Goal: Transaction & Acquisition: Purchase product/service

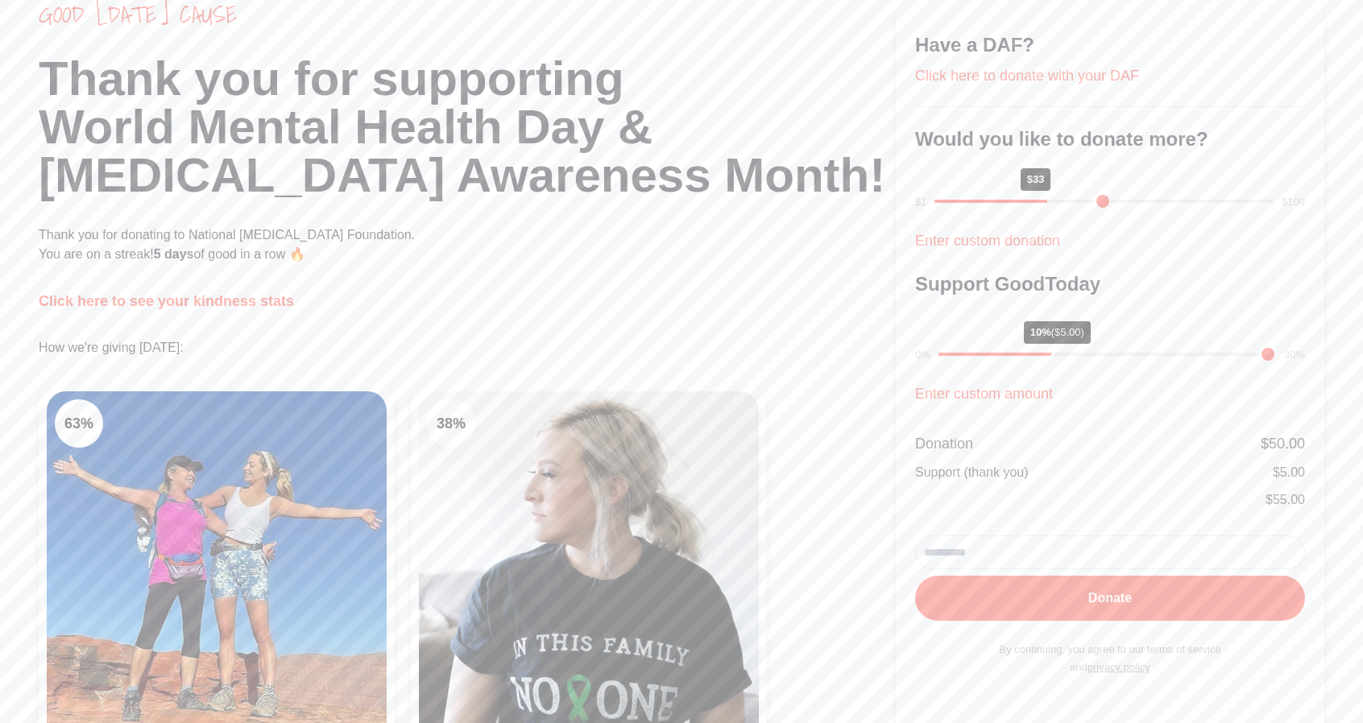
scroll to position [81, 0]
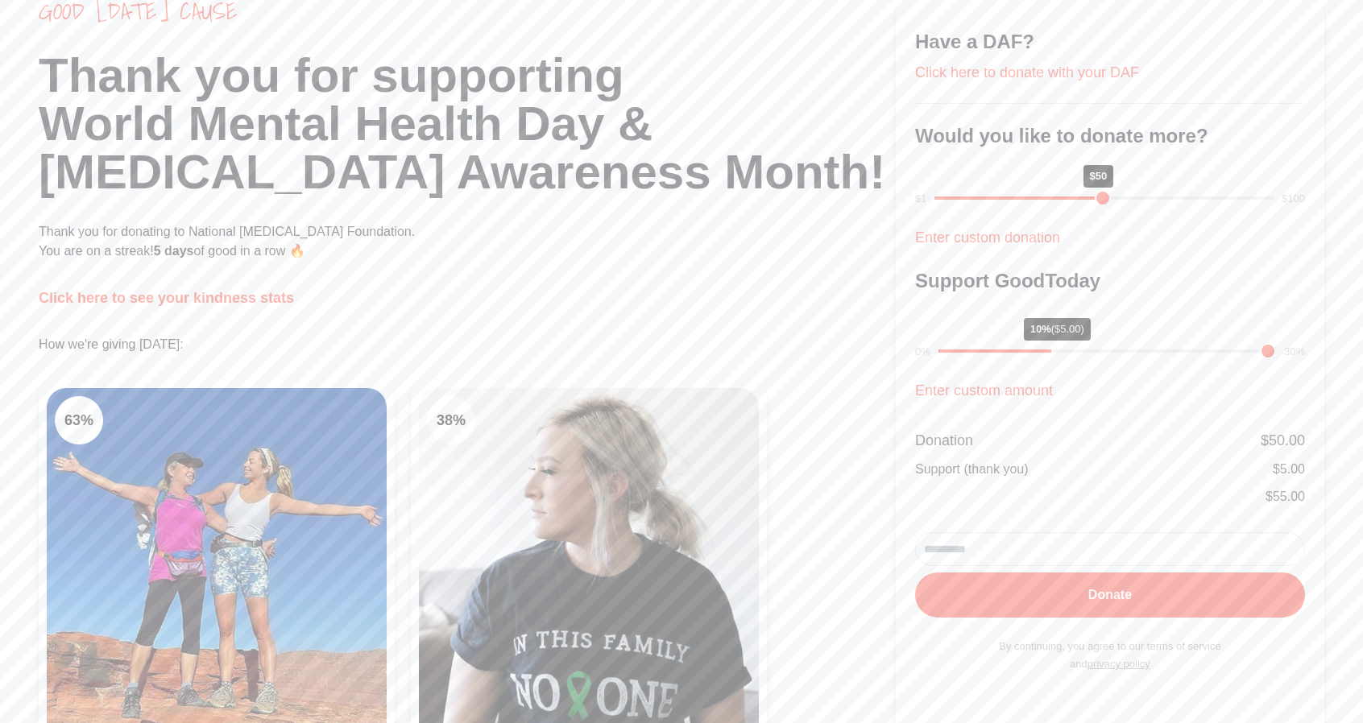
drag, startPoint x: 1042, startPoint y: 202, endPoint x: 1103, endPoint y: 197, distance: 61.4
type input "**"
click at [1103, 197] on input "range" at bounding box center [1103, 197] width 339 height 3
drag, startPoint x: 1052, startPoint y: 347, endPoint x: 1002, endPoint y: 345, distance: 50.0
type input "*"
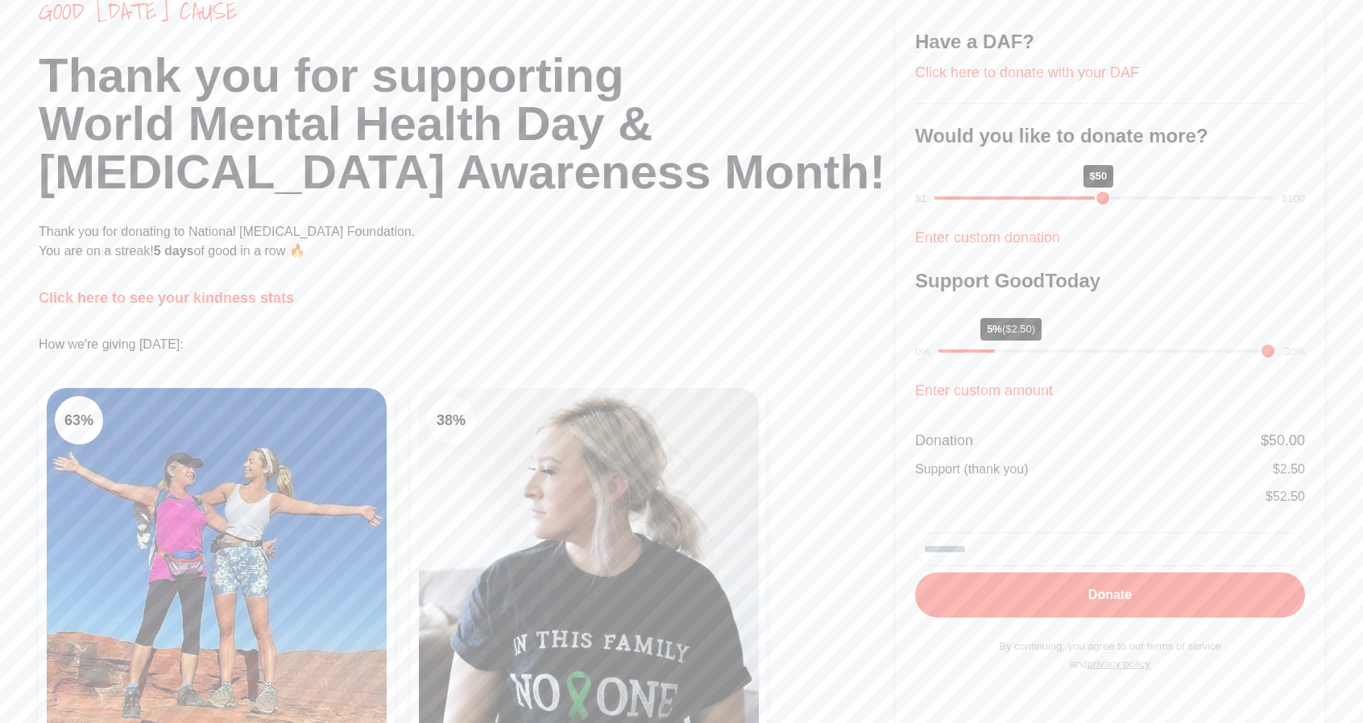
click at [1002, 349] on input "range" at bounding box center [1106, 350] width 337 height 3
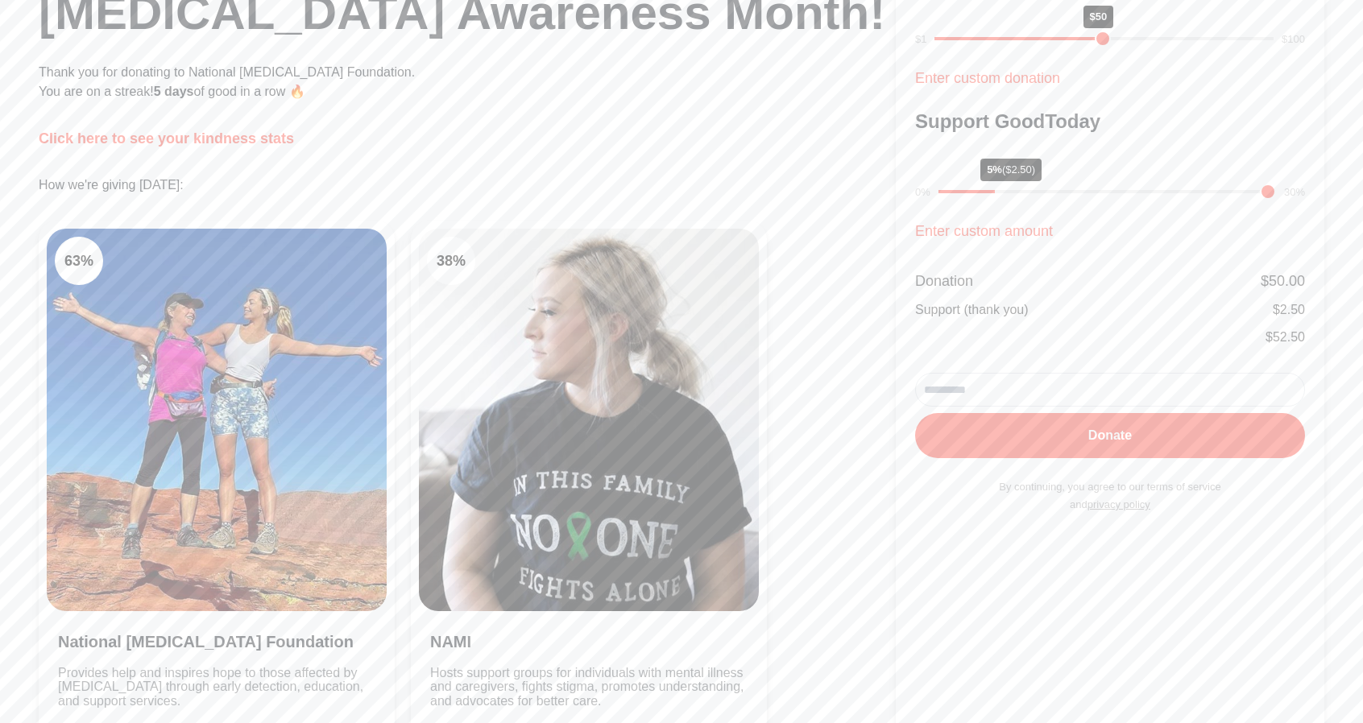
scroll to position [242, 0]
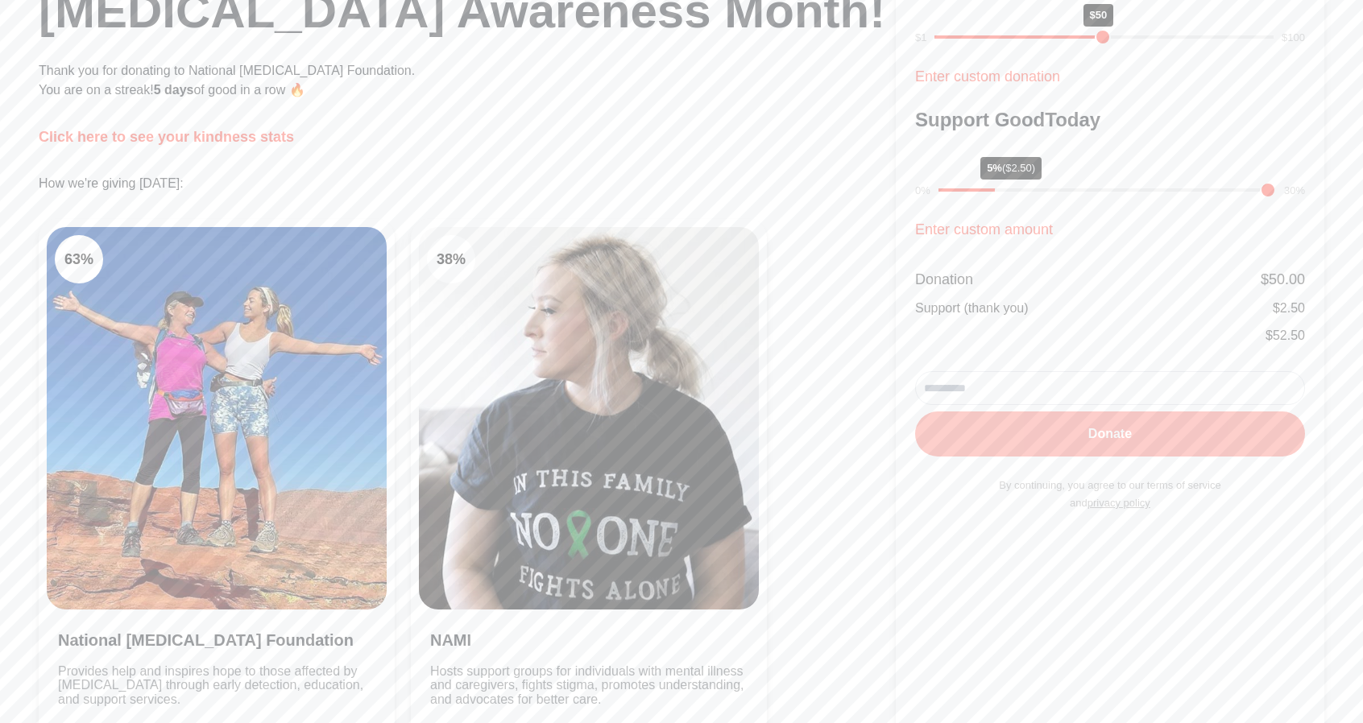
click at [1002, 424] on button "Donate" at bounding box center [1110, 433] width 390 height 45
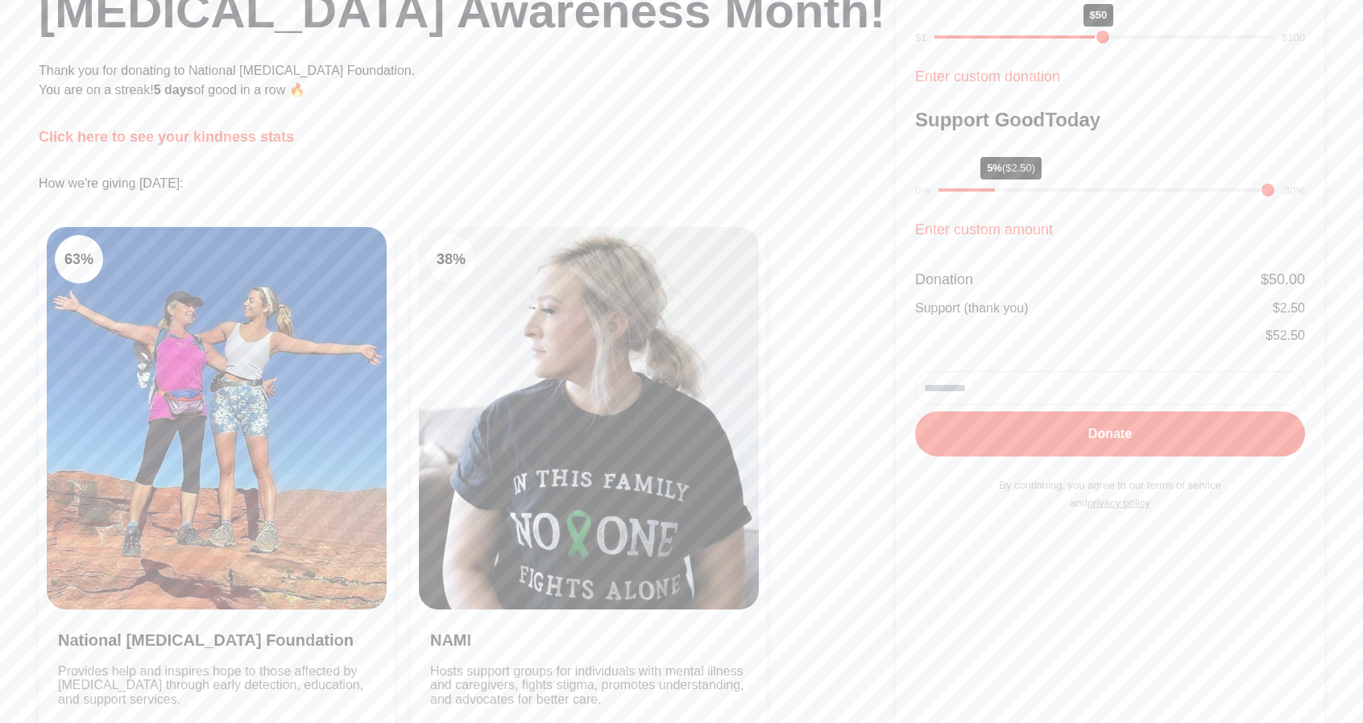
click at [997, 392] on input "email" at bounding box center [1110, 388] width 390 height 34
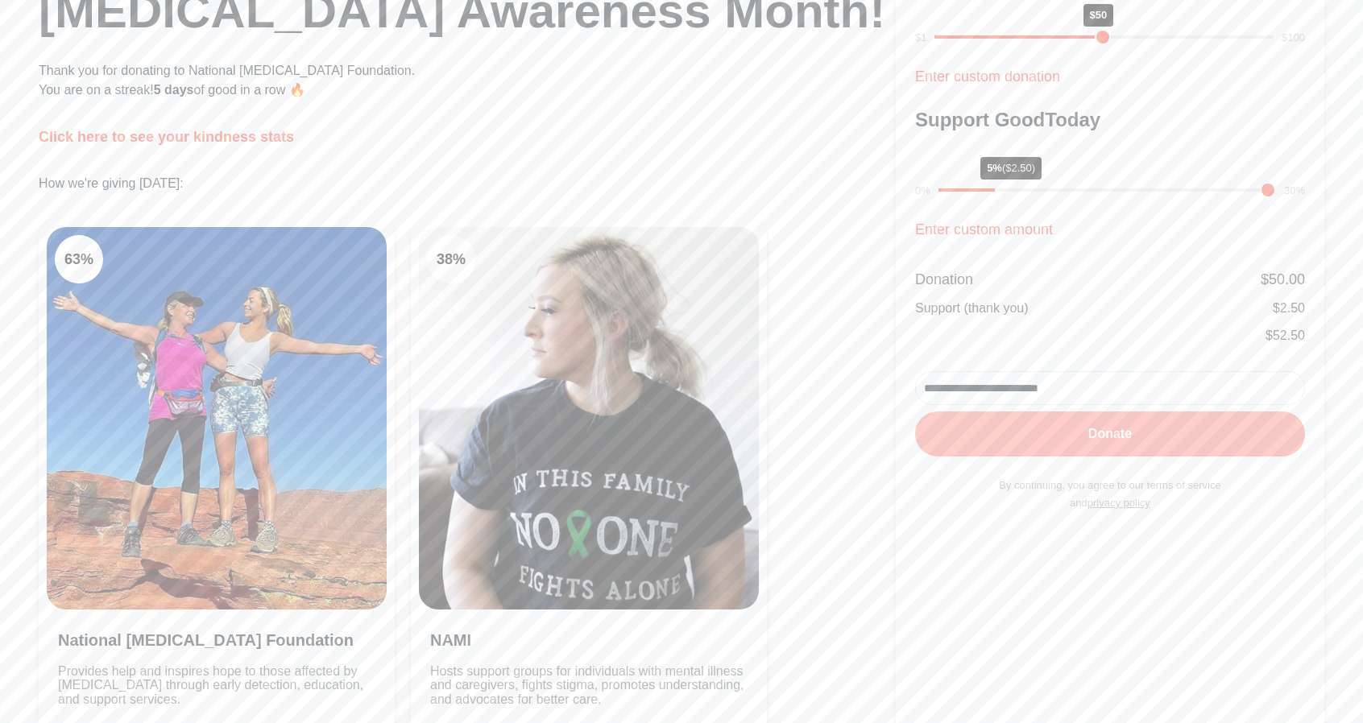
type input "**********"
click at [975, 436] on button "Donate" at bounding box center [1110, 433] width 390 height 45
